Goal: Information Seeking & Learning: Learn about a topic

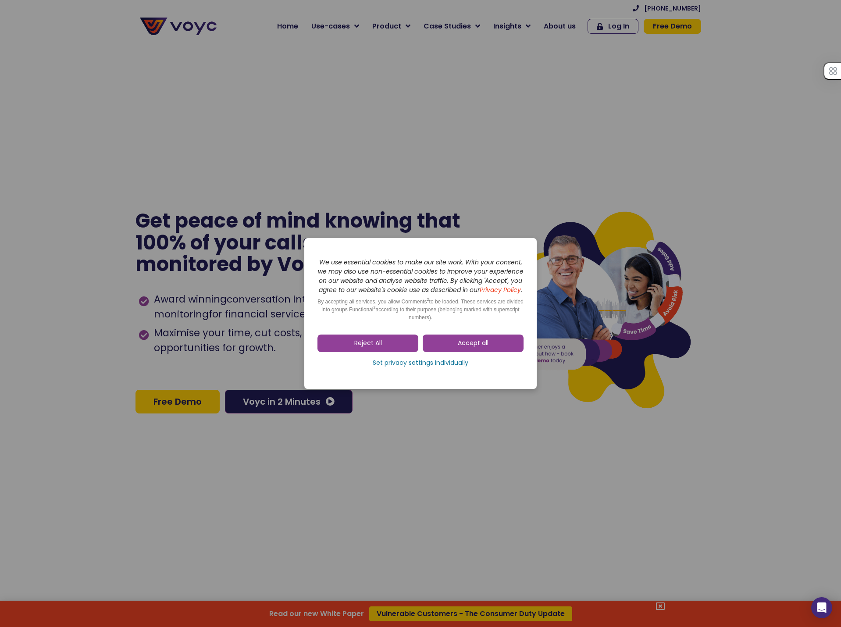
click at [476, 348] on span "Accept all" at bounding box center [473, 343] width 31 height 9
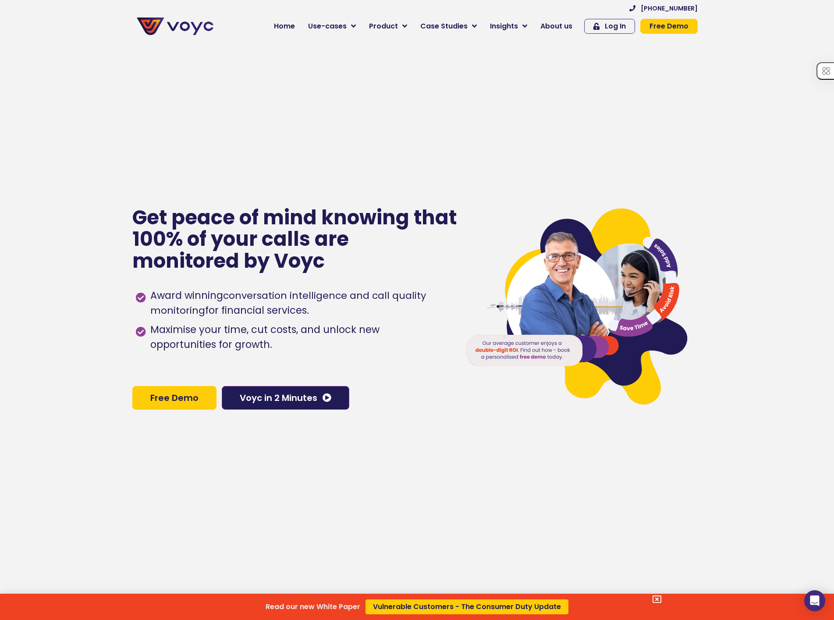
click at [624, 151] on div "Read our new White Paper Vulnerable Customers - The Consumer Duty Update" at bounding box center [417, 310] width 834 height 620
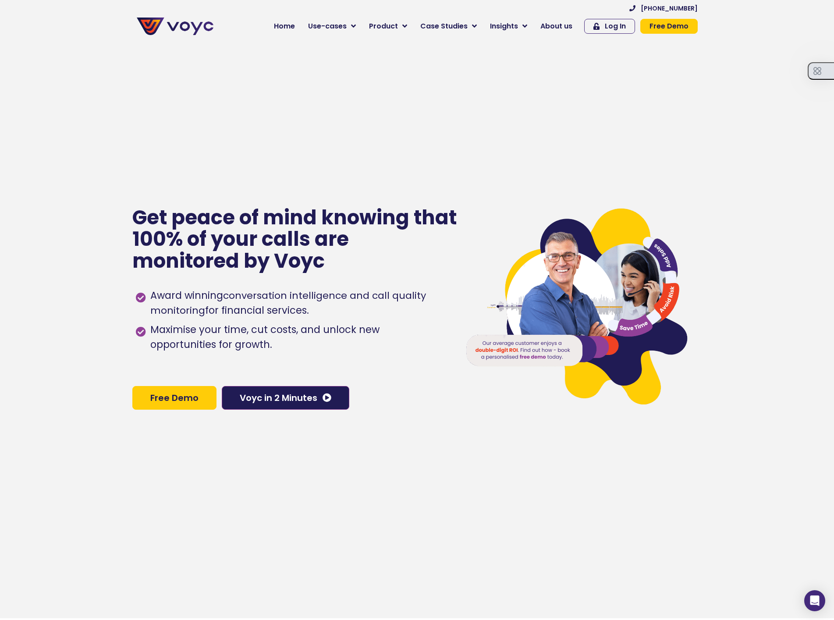
click at [829, 70] on button "button" at bounding box center [821, 71] width 26 height 18
